Goal: Find specific page/section: Find specific page/section

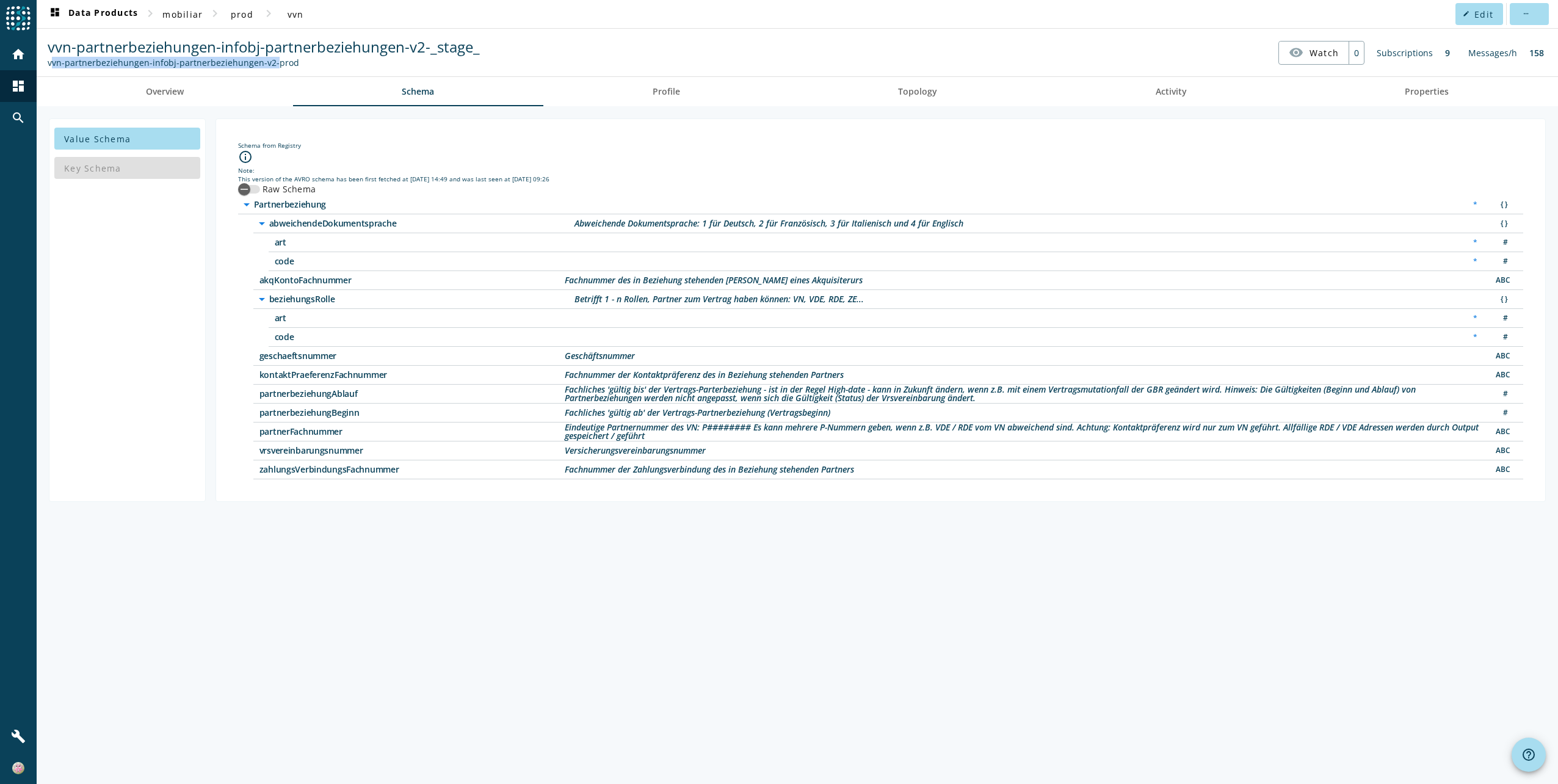
drag, startPoint x: 265, startPoint y: 63, endPoint x: 38, endPoint y: 66, distance: 227.0
click at [38, 66] on spd-actions-toolbar "vvn-partnerbeziehungen-infobj-partnerbeziehungen-v2-_stage_ vvn-partnerbeziehun…" at bounding box center [797, 53] width 1522 height 48
copy div "vvn-partnerbeziehungen-infobj-partnerbeziehungen-v2"
click at [166, 92] on span "Overview" at bounding box center [165, 92] width 38 height 9
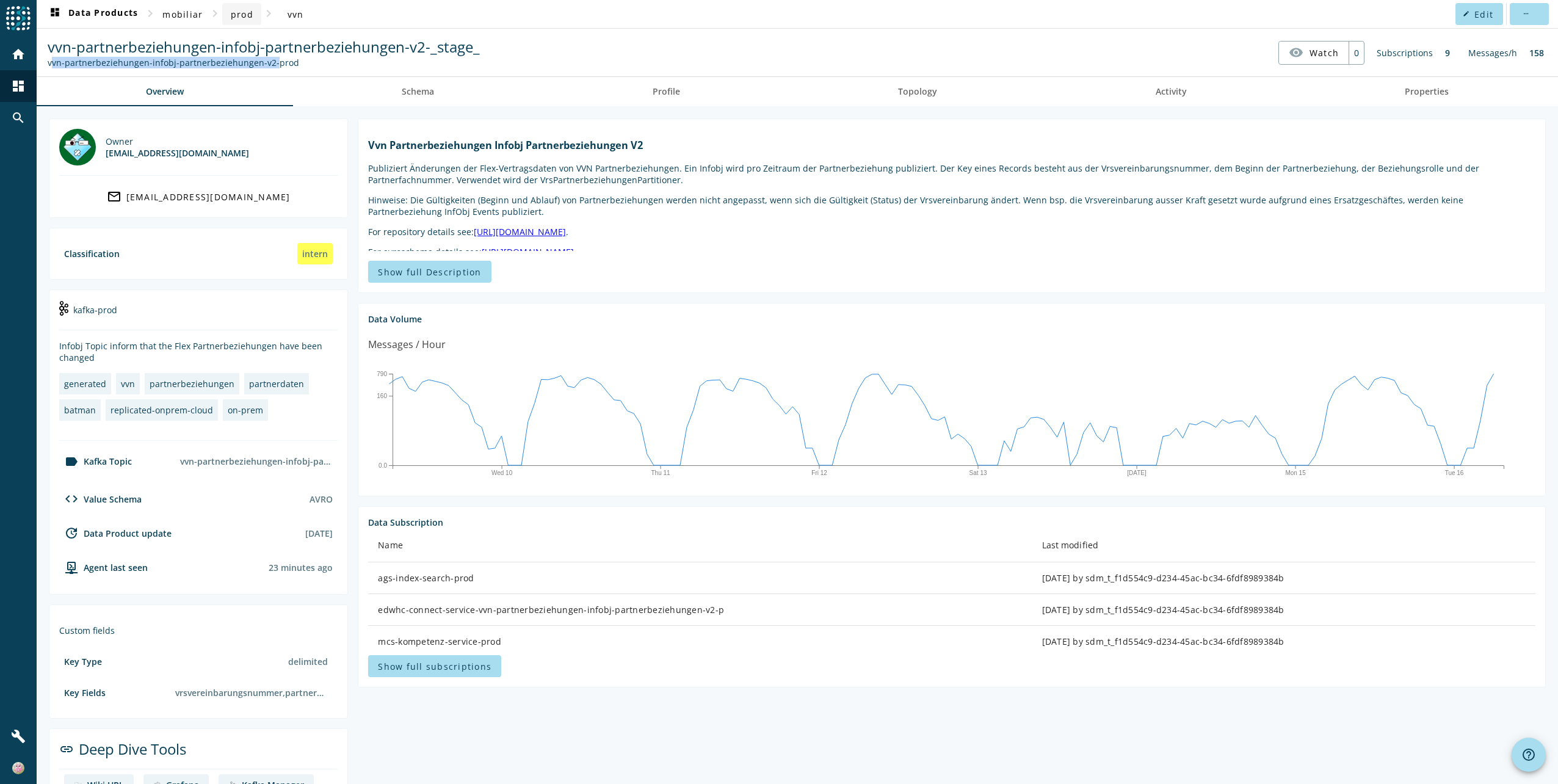
click at [238, 16] on span "prod" at bounding box center [242, 14] width 23 height 11
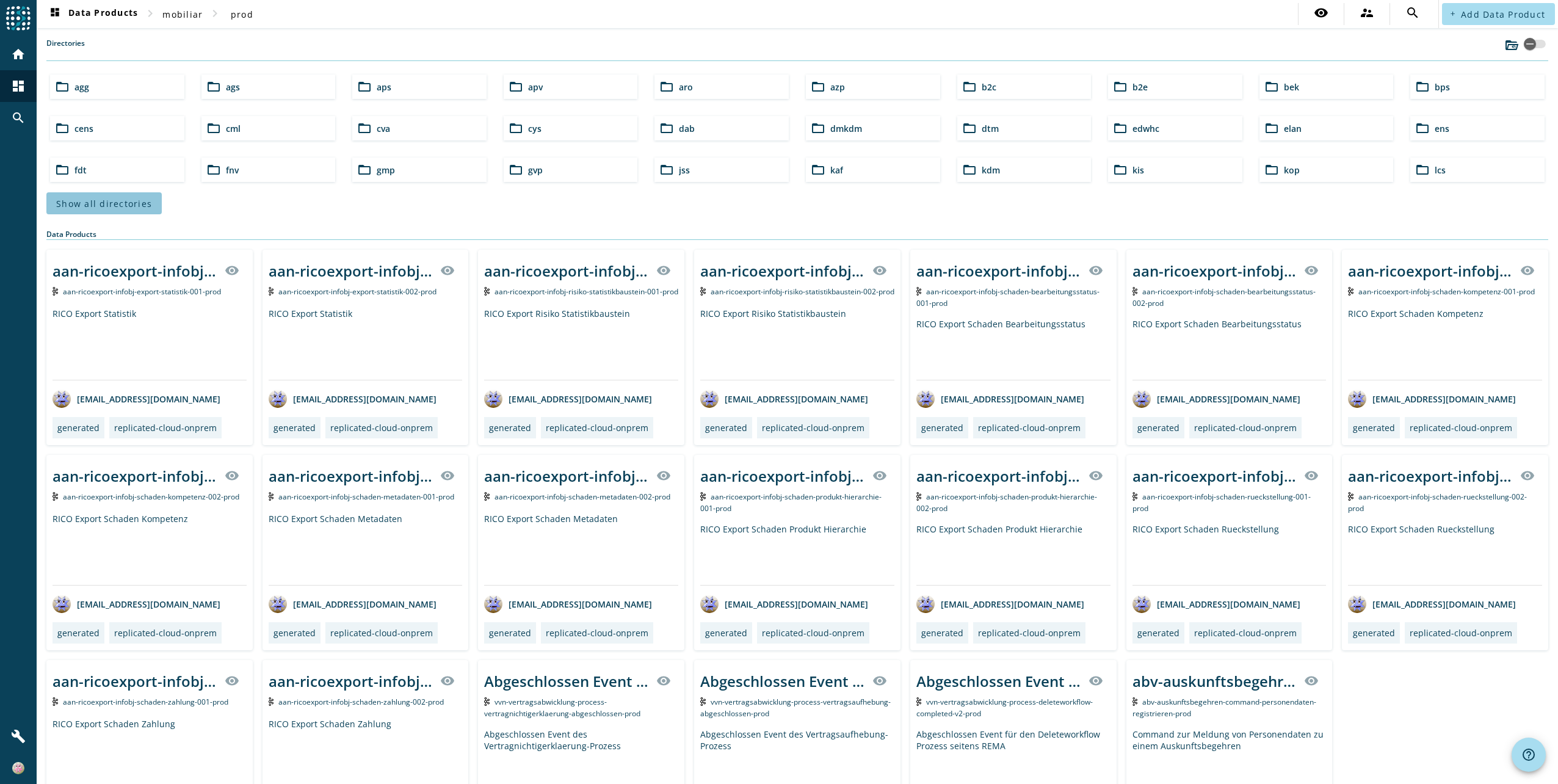
click at [107, 201] on span "Show all directories" at bounding box center [104, 203] width 96 height 11
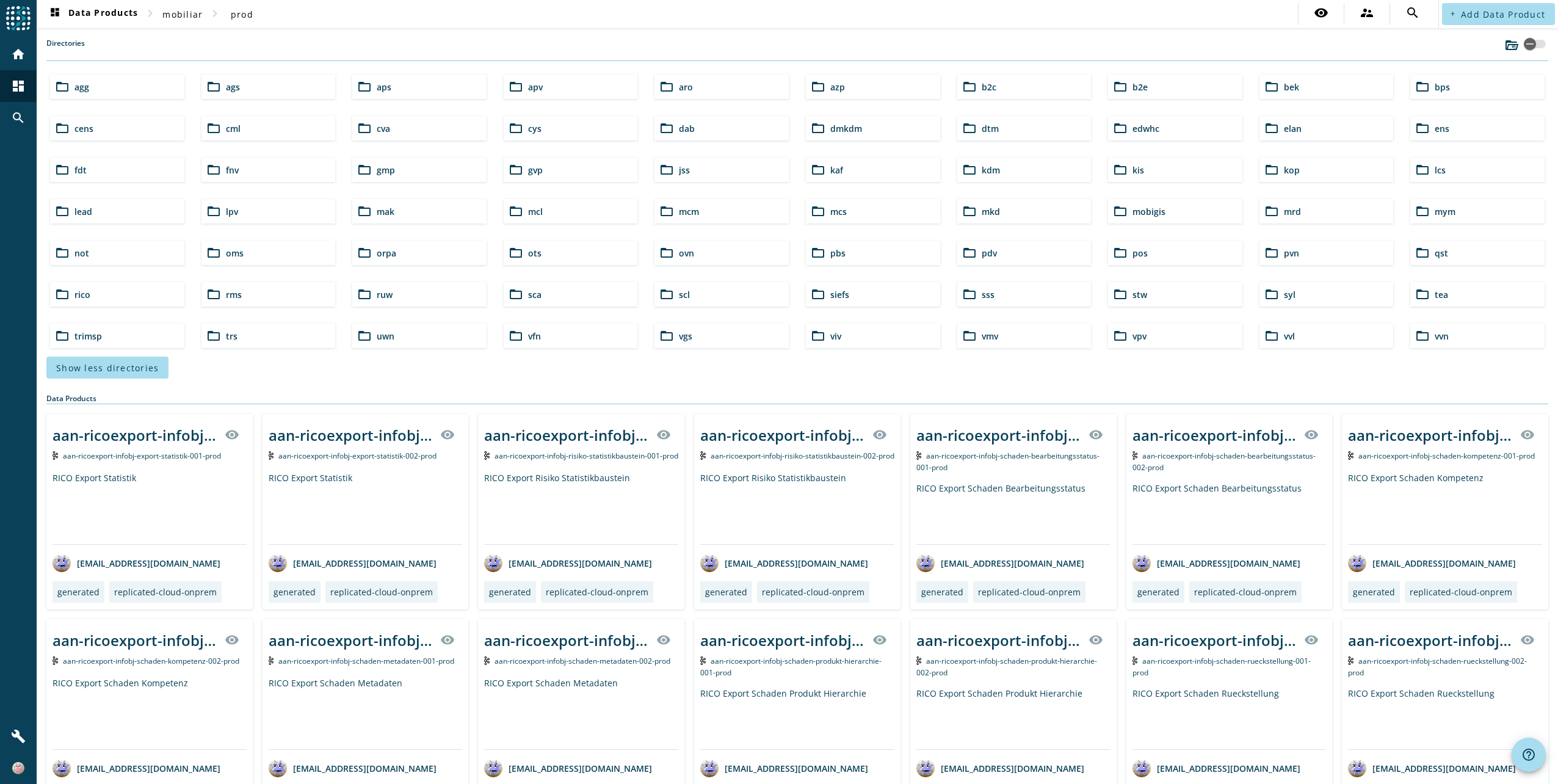
click at [689, 251] on span "ovn" at bounding box center [686, 253] width 15 height 11
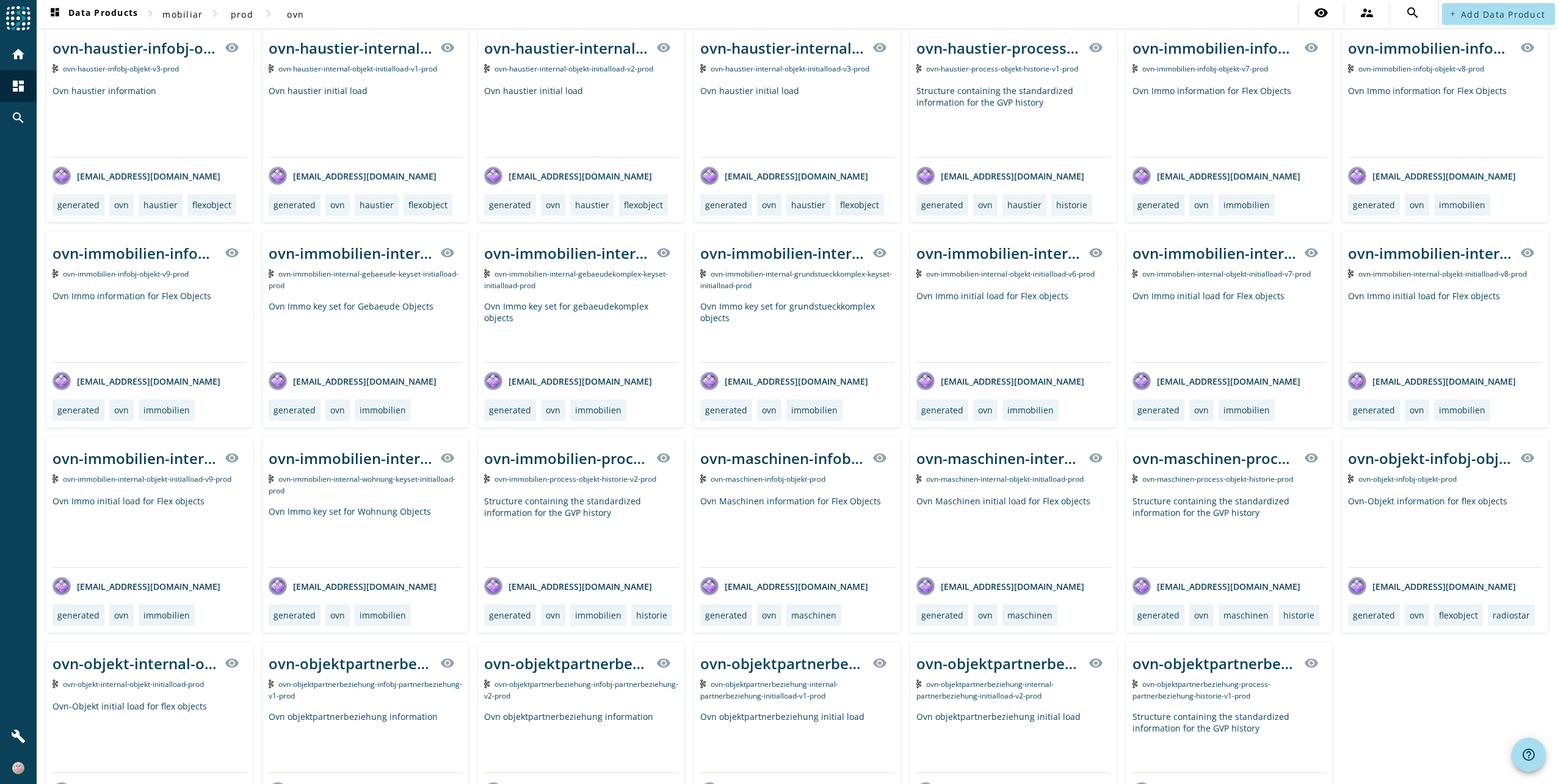
scroll to position [300, 0]
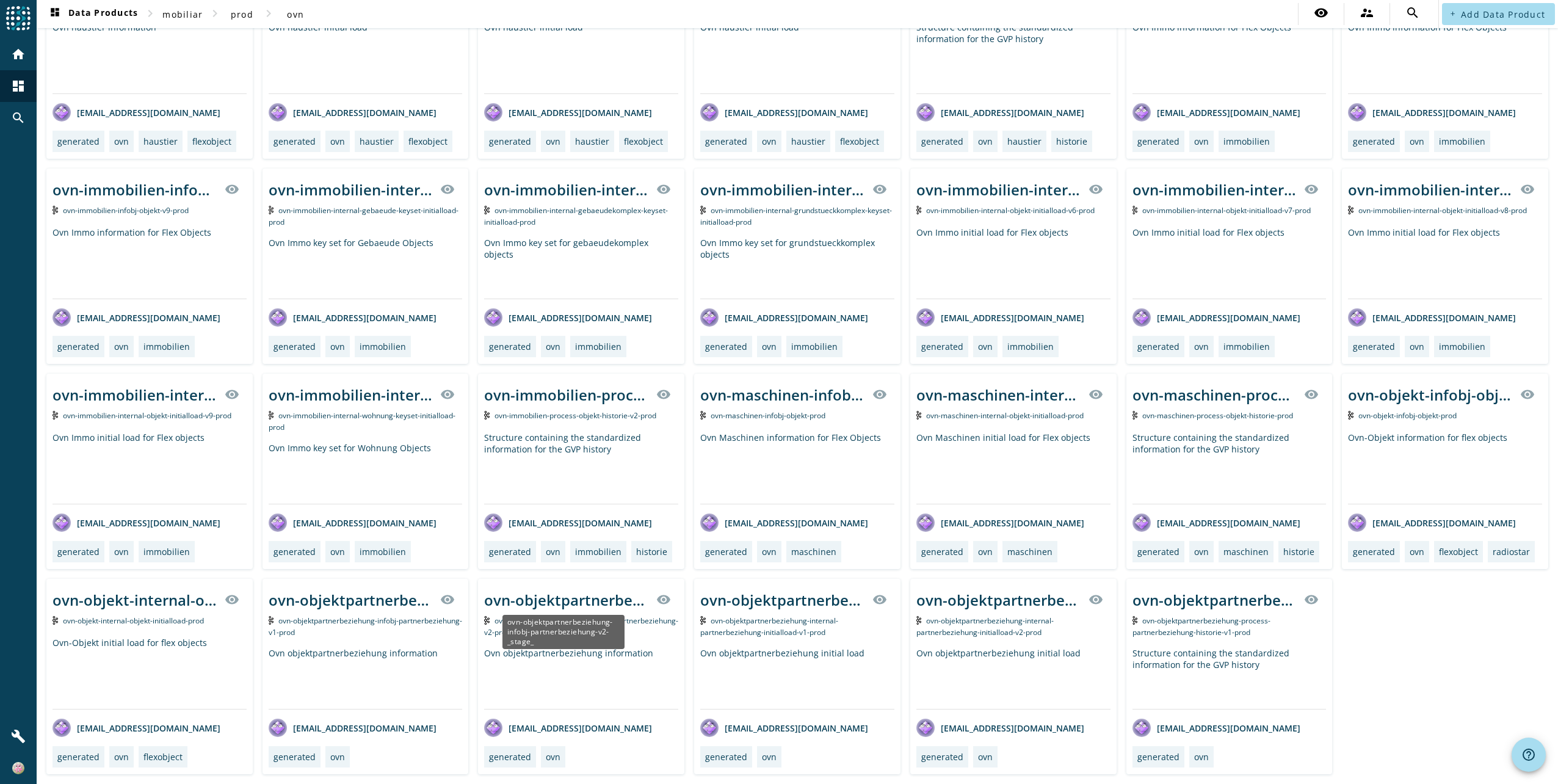
click at [537, 597] on div "ovn-objektpartnerbeziehung-infobj-partnerbeziehung-v2-_stage_" at bounding box center [566, 600] width 165 height 20
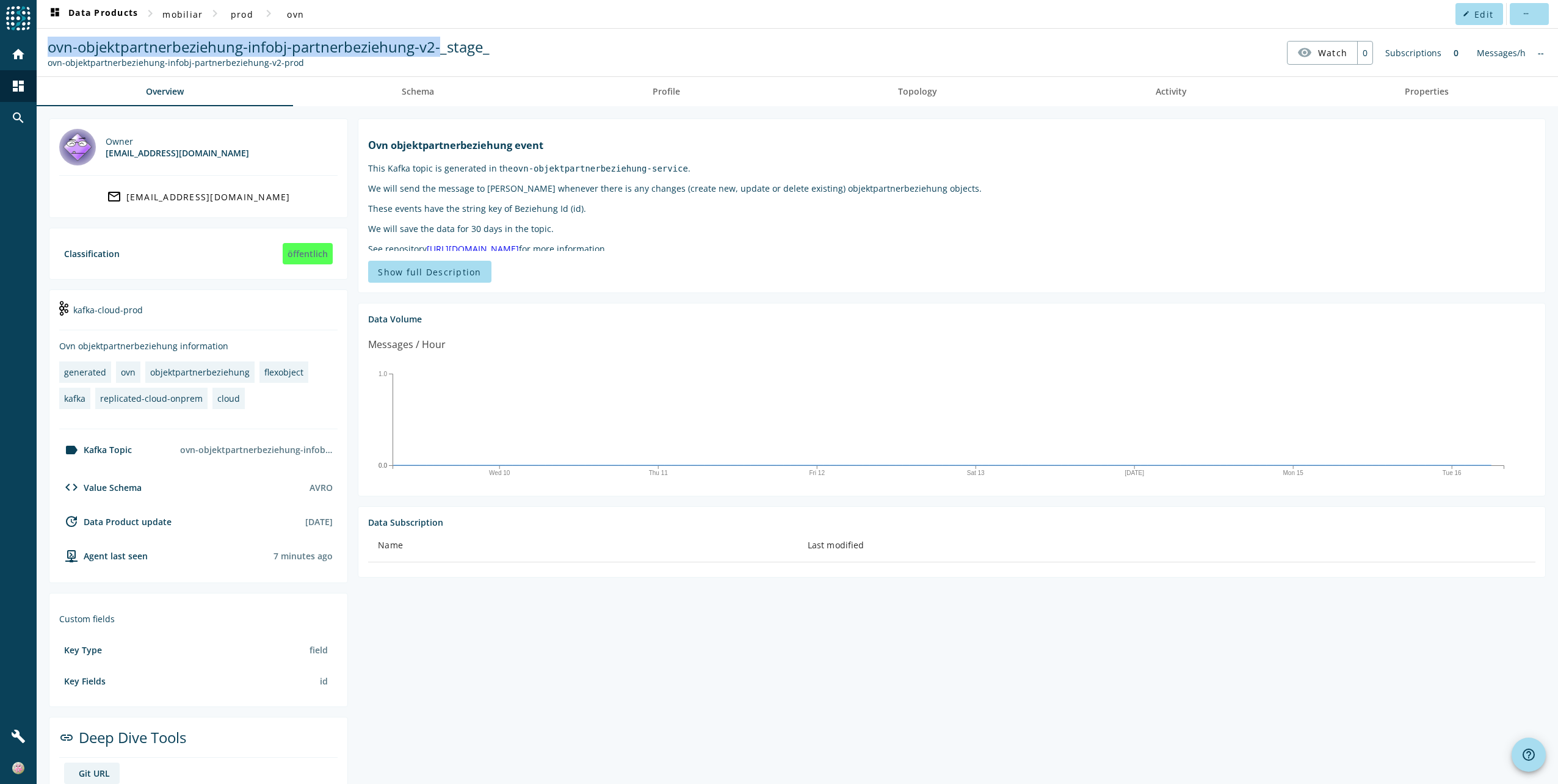
drag, startPoint x: 48, startPoint y: 46, endPoint x: 438, endPoint y: 50, distance: 390.0
click at [438, 50] on span "ovn-objektpartnerbeziehung-infobj-partnerbeziehung-v2-_stage_" at bounding box center [269, 46] width 442 height 20
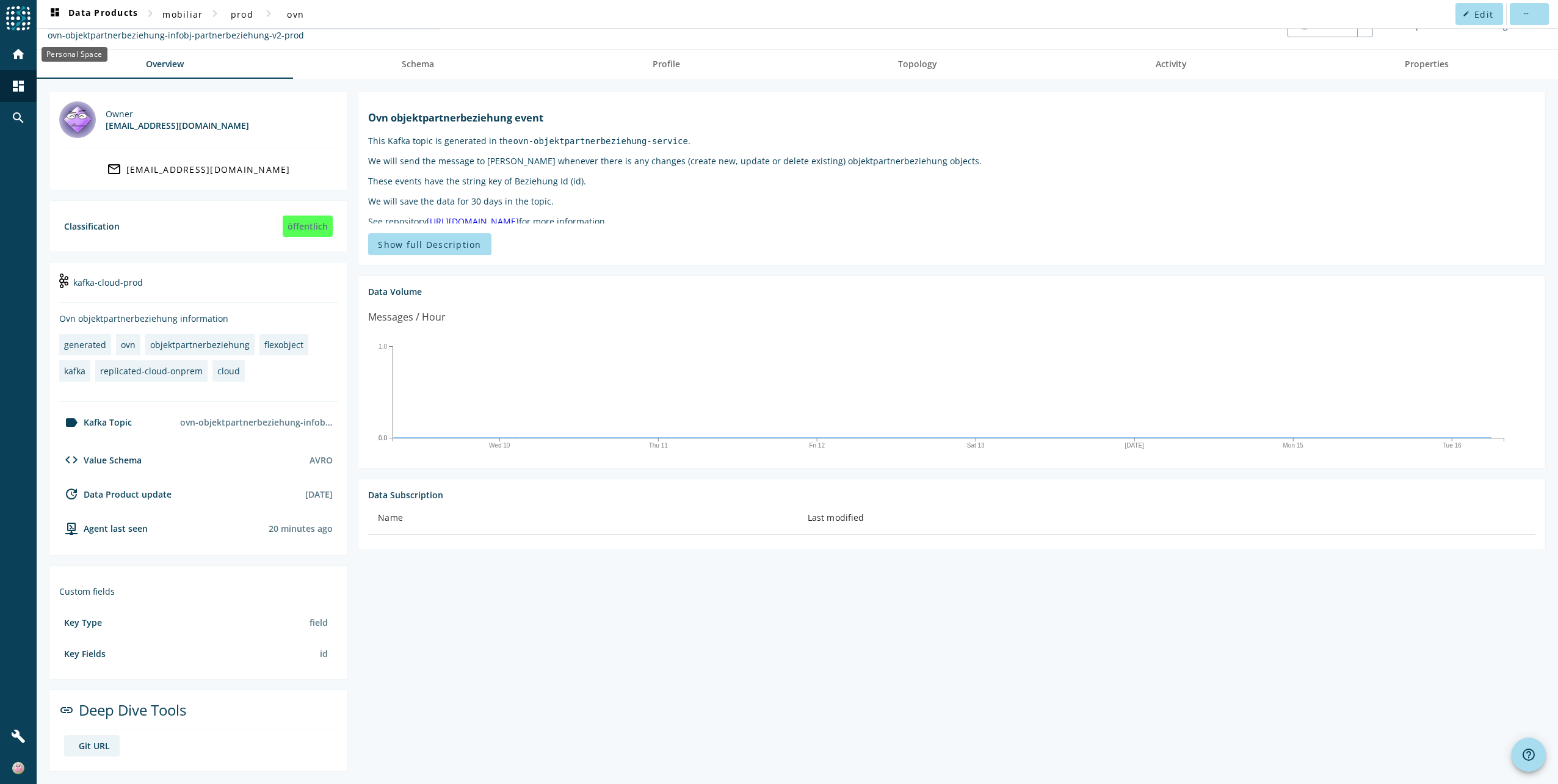
drag, startPoint x: 301, startPoint y: 37, endPoint x: 36, endPoint y: 39, distance: 265.0
click at [36, 39] on div "menu Agoora home dashboard search build dashboard Data Products chevron_right m…" at bounding box center [779, 392] width 1558 height 784
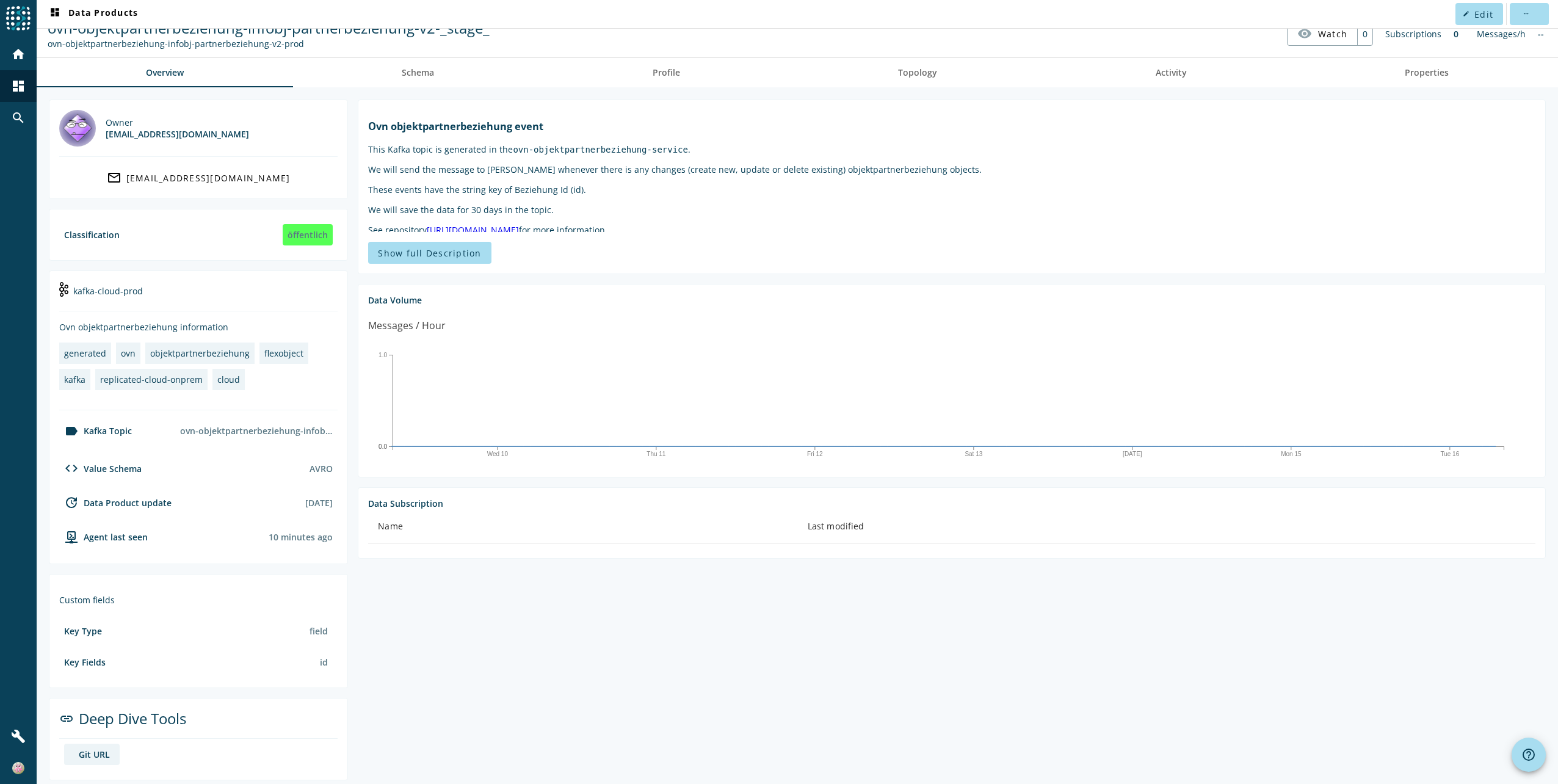
scroll to position [28, 0]
